Goal: Book appointment/travel/reservation

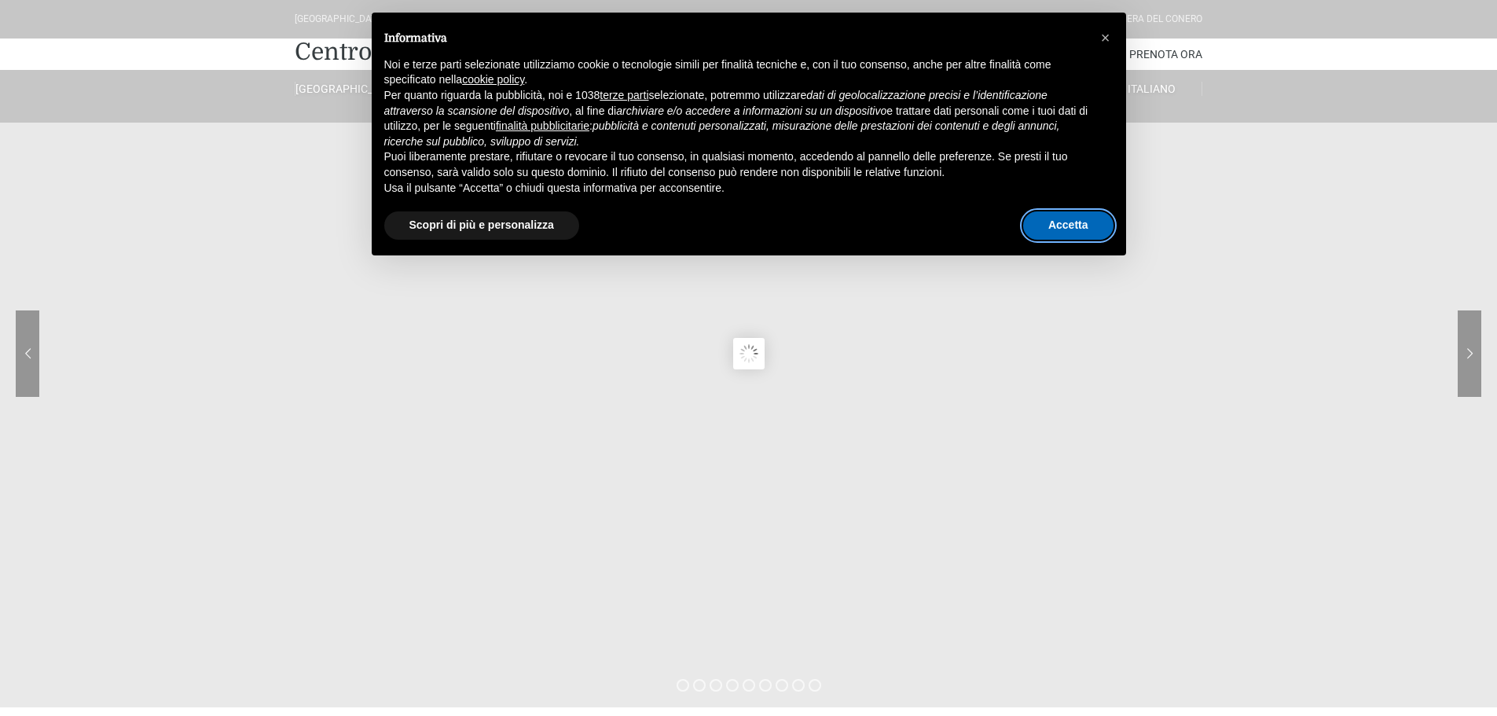
click at [1041, 222] on button "Accetta" at bounding box center [1068, 225] width 90 height 28
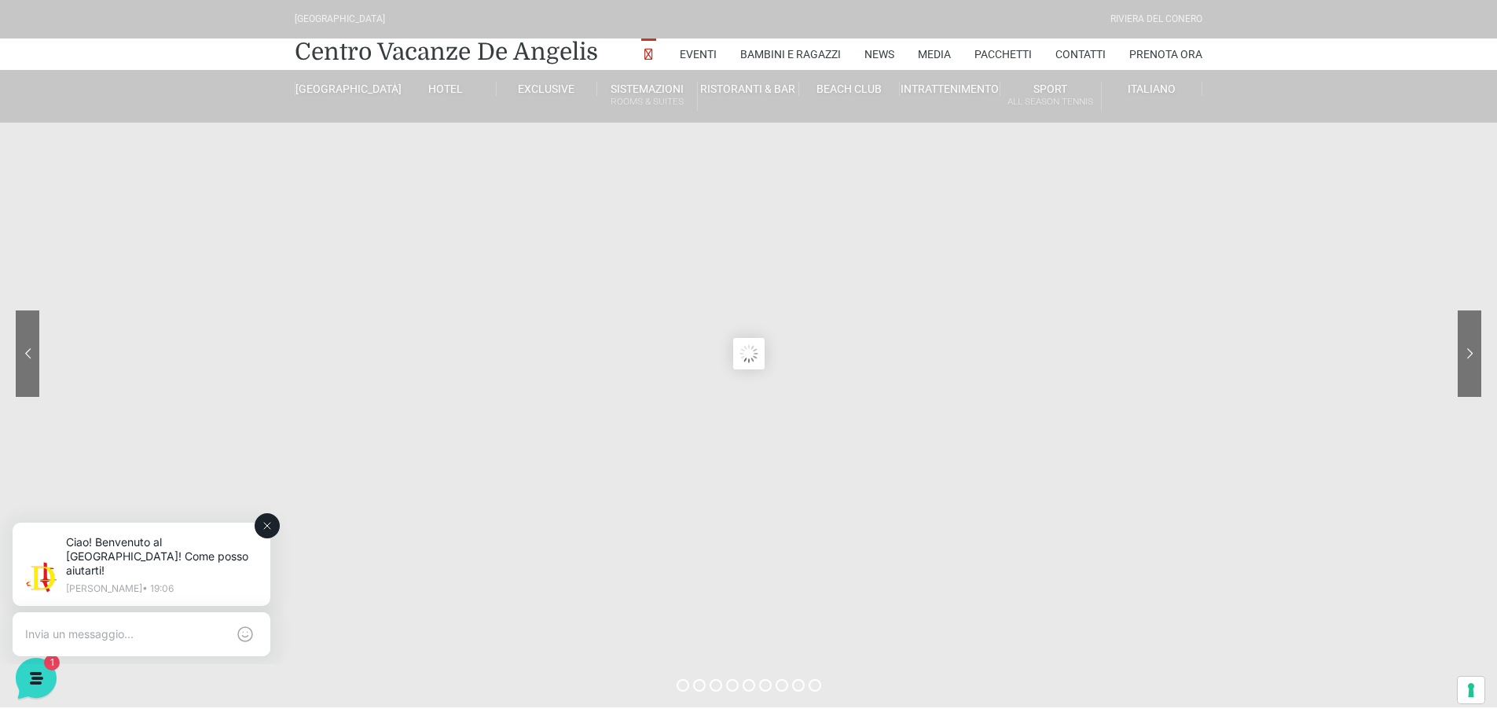
click at [276, 522] on button at bounding box center [267, 525] width 25 height 25
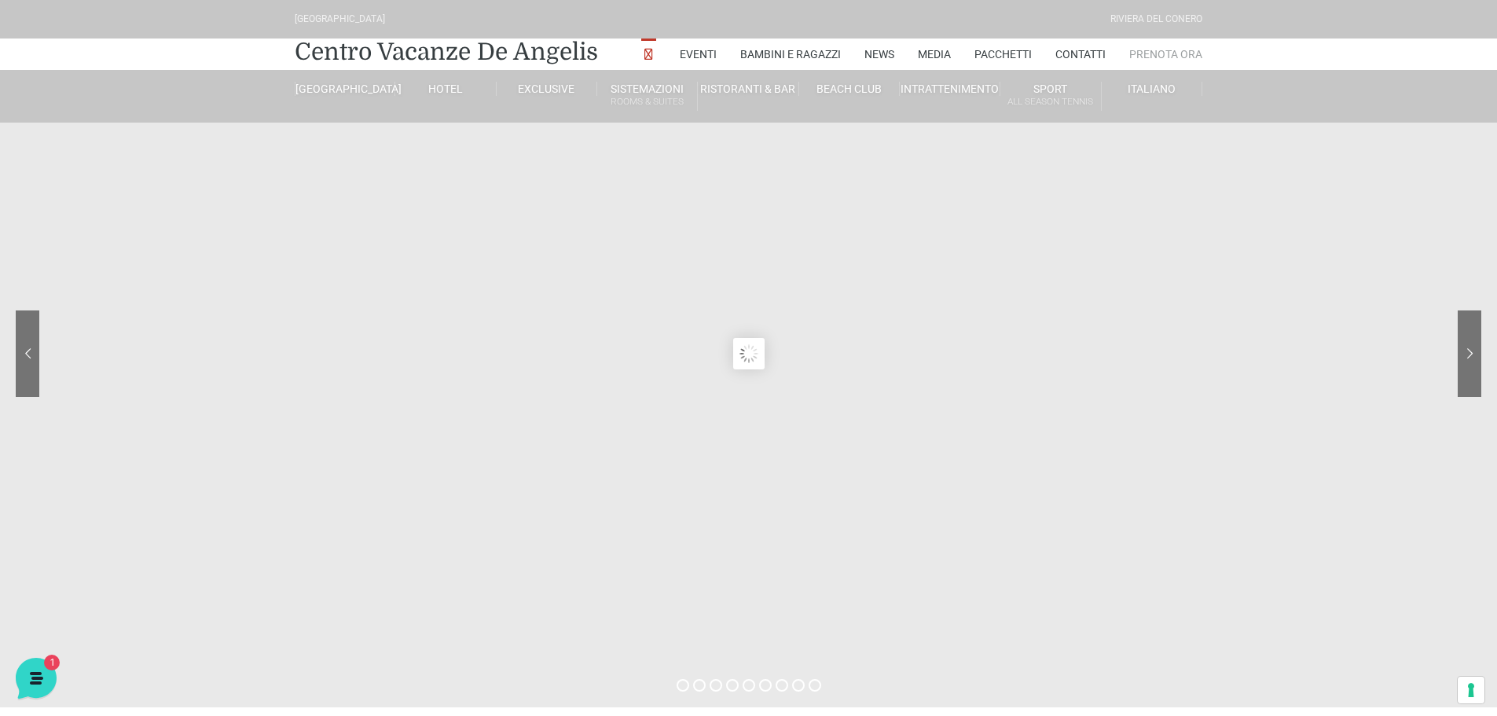
click at [1160, 51] on link "Prenota Ora" at bounding box center [1166, 54] width 73 height 31
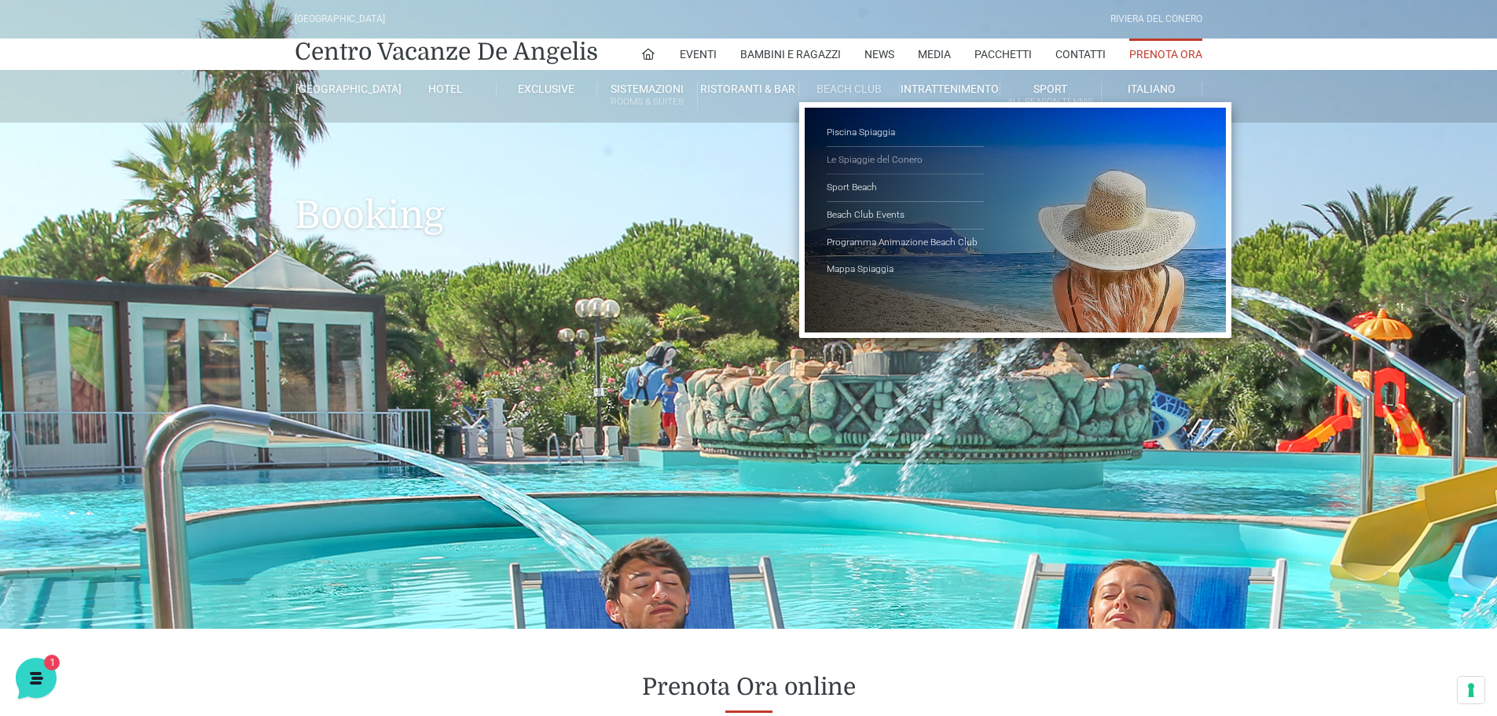
click at [865, 157] on link "Le Spiaggie del Conero" at bounding box center [905, 161] width 157 height 28
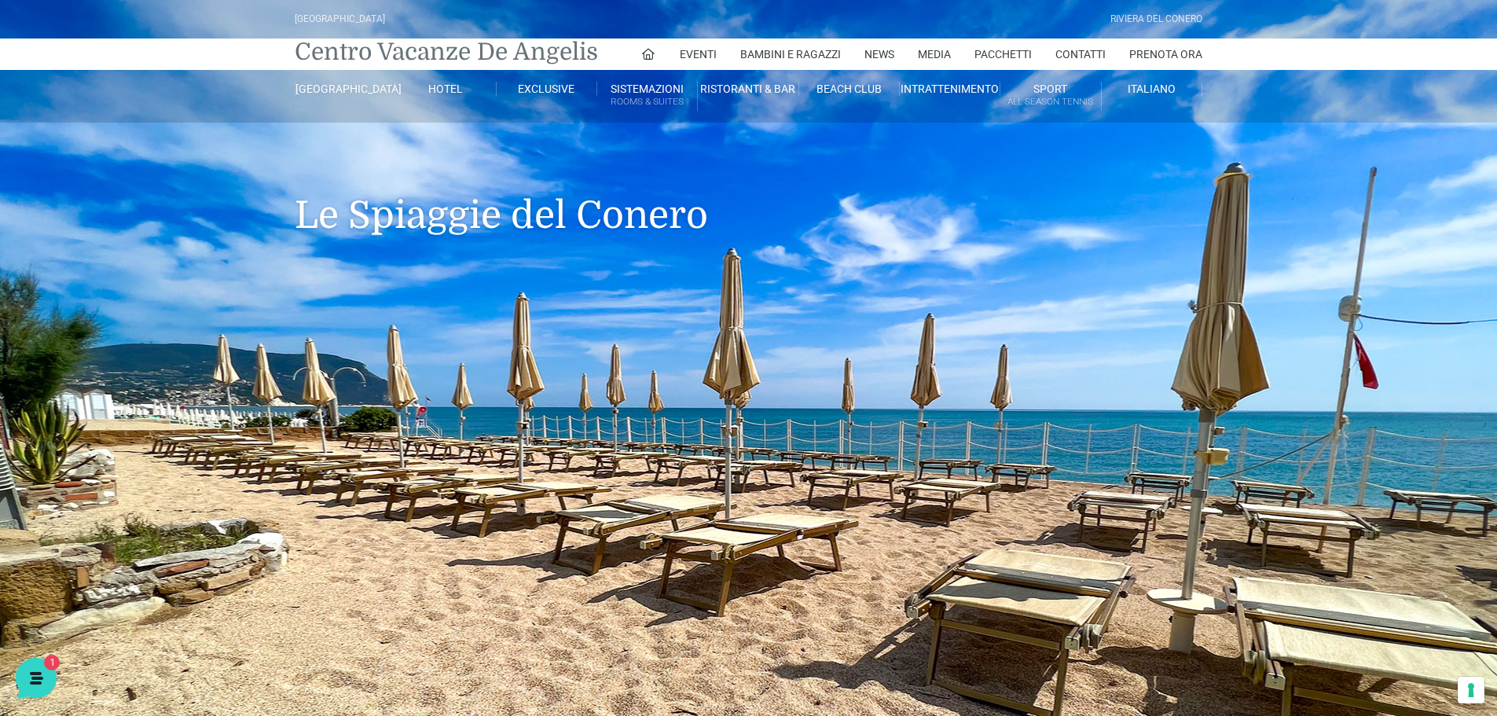
click at [478, 59] on link "Centro Vacanze De Angelis" at bounding box center [446, 51] width 303 height 31
